Goal: Information Seeking & Learning: Learn about a topic

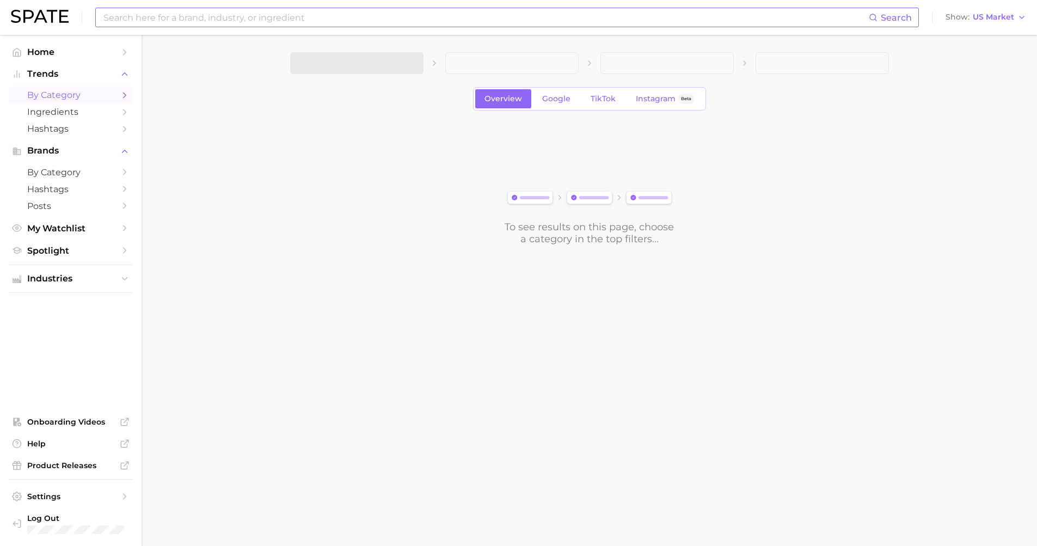
click at [258, 26] on input at bounding box center [485, 17] width 767 height 19
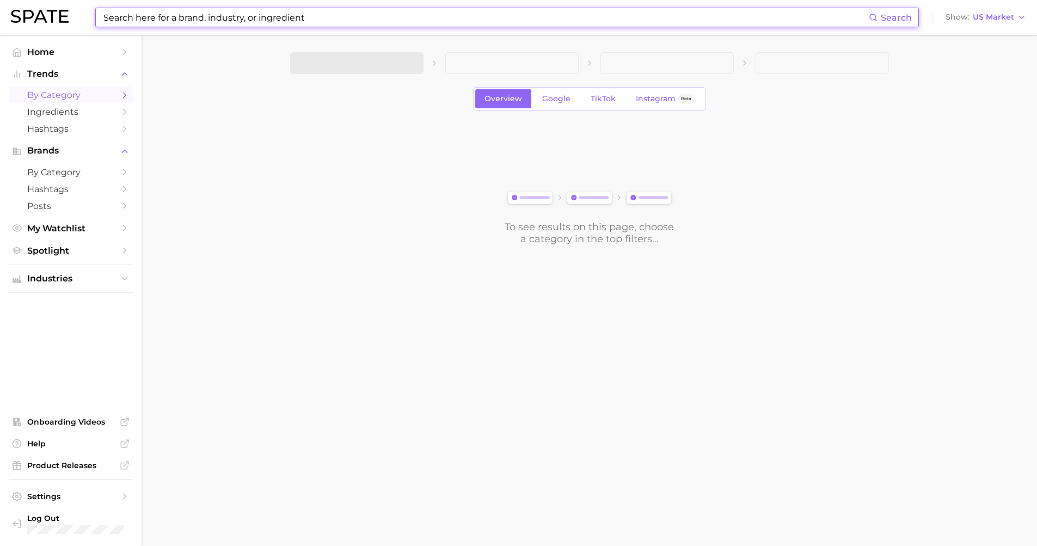
click at [256, 20] on input at bounding box center [485, 17] width 767 height 19
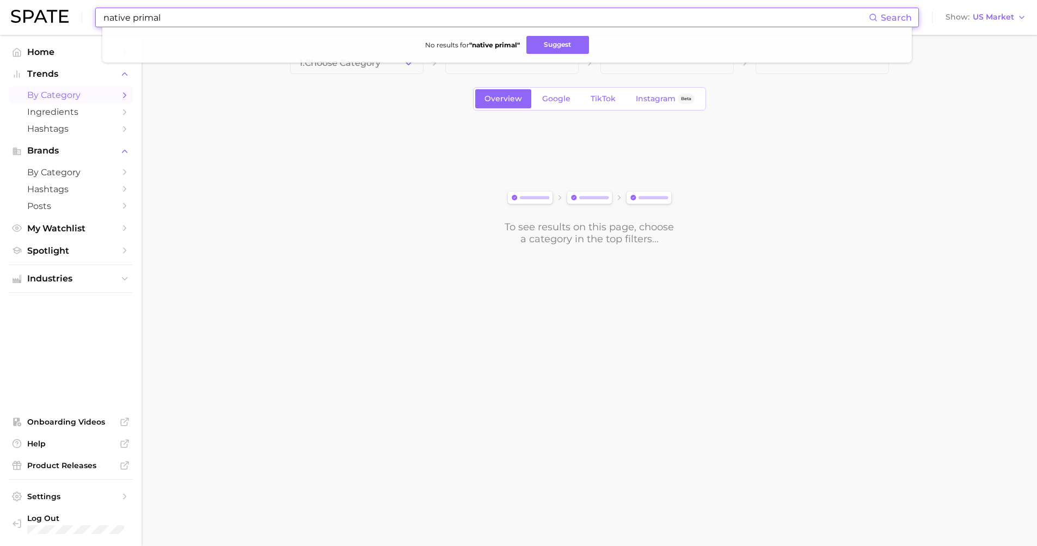
drag, startPoint x: 142, startPoint y: 15, endPoint x: -21, endPoint y: 3, distance: 163.3
click at [0, 3] on html "native primal Search No results for " native primal " Suggest Show US Market Ho…" at bounding box center [518, 273] width 1037 height 546
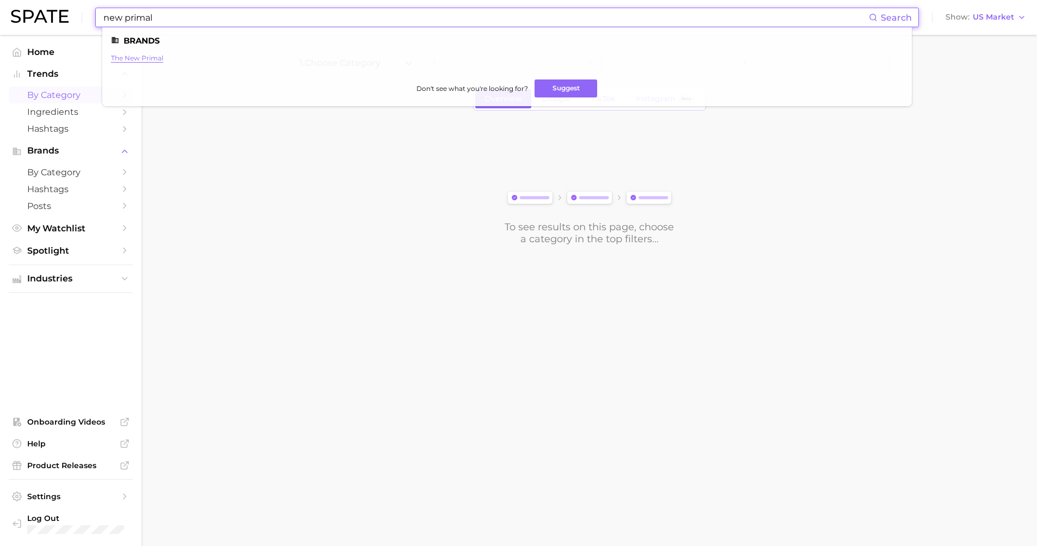
type input "new primal"
click at [132, 59] on link "the new primal" at bounding box center [137, 58] width 52 height 8
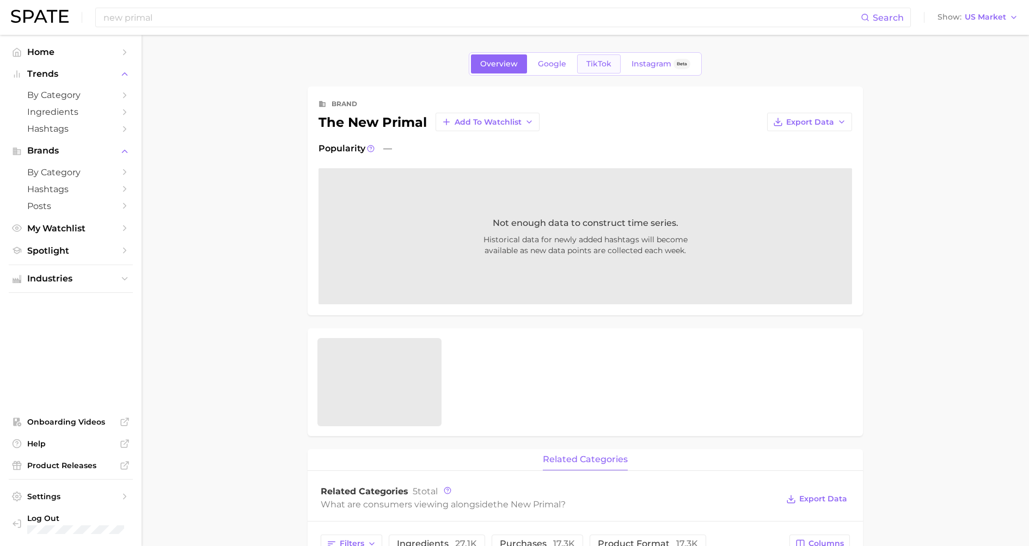
click at [609, 59] on link "TikTok" at bounding box center [599, 63] width 44 height 19
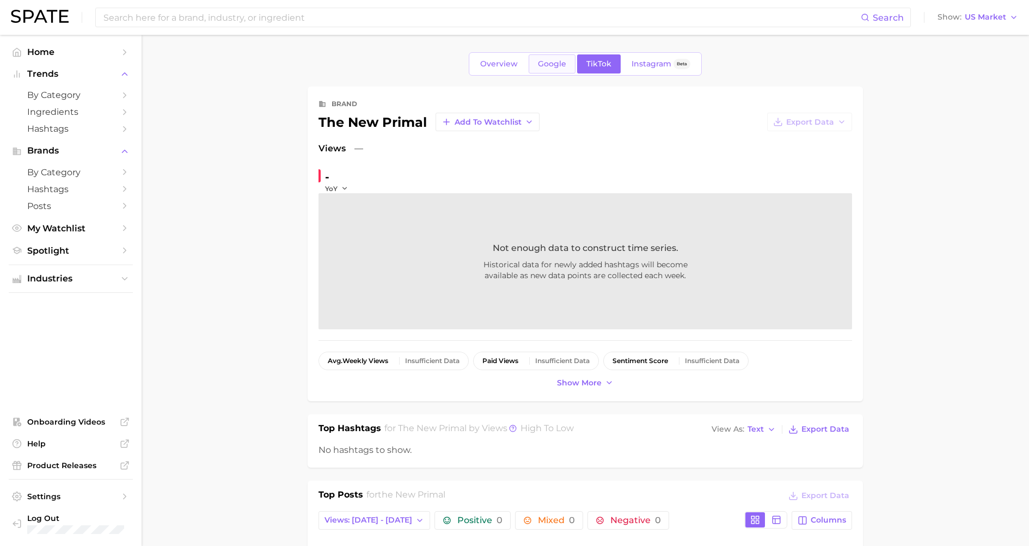
click at [557, 71] on link "Google" at bounding box center [552, 63] width 47 height 19
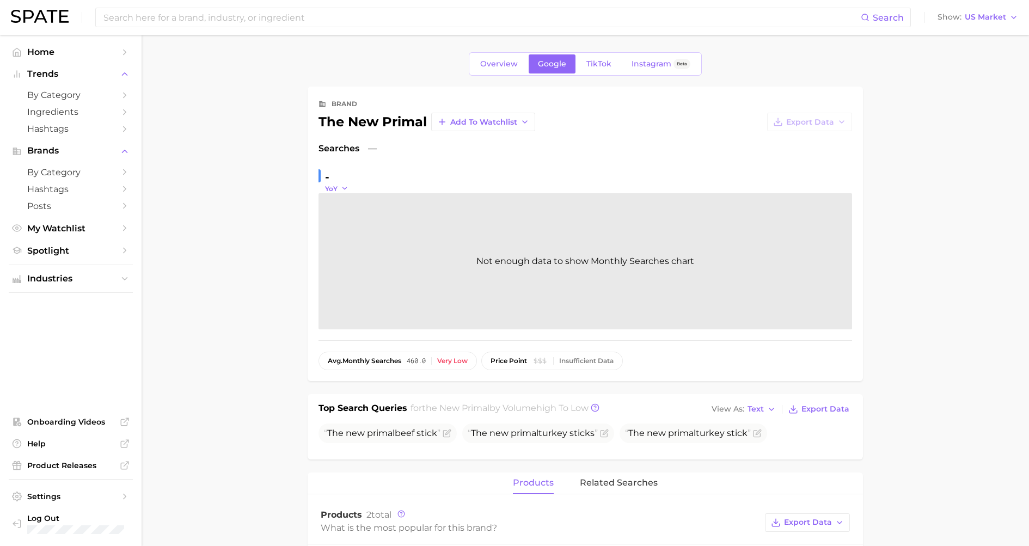
click at [341, 191] on icon "button" at bounding box center [345, 189] width 8 height 8
click at [350, 230] on button "QoQ" at bounding box center [385, 224] width 120 height 20
click at [487, 68] on link "Overview" at bounding box center [499, 63] width 56 height 19
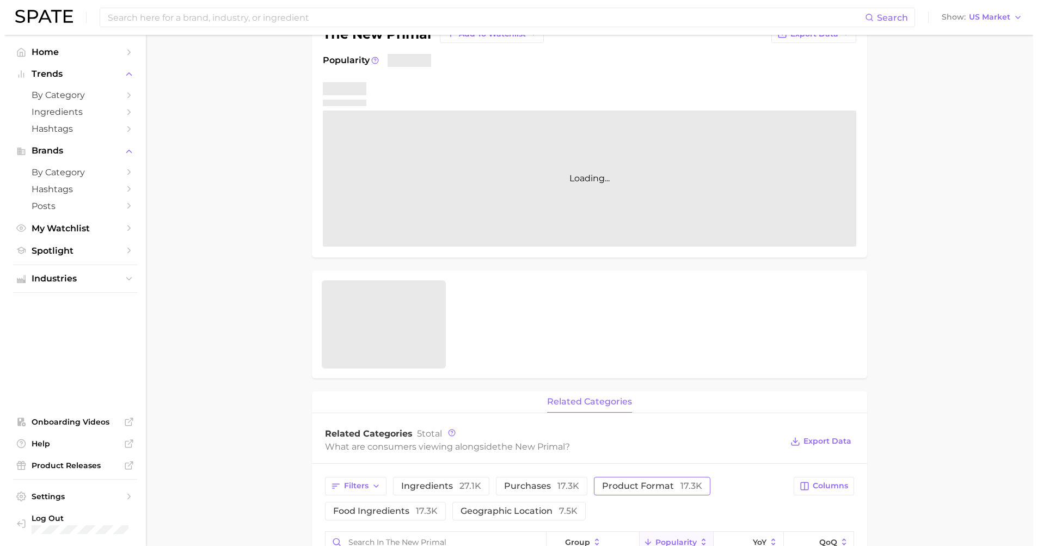
scroll to position [169, 0]
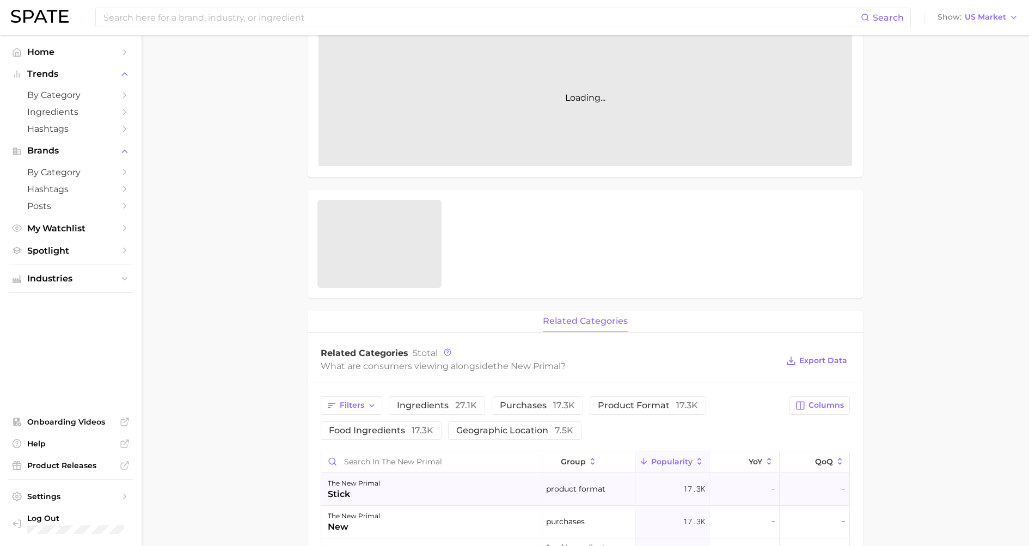
click at [485, 420] on div "the new primal stick" at bounding box center [431, 489] width 221 height 33
